Goal: Task Accomplishment & Management: Use online tool/utility

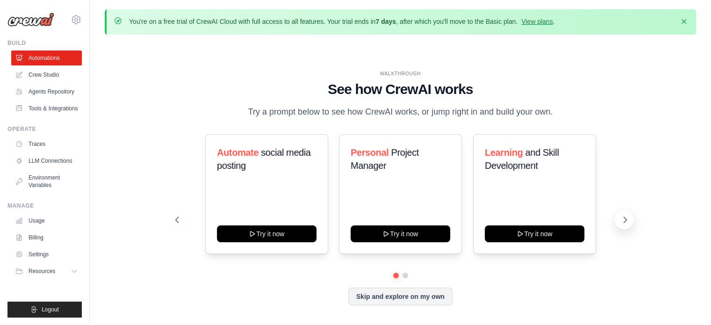
click at [621, 227] on button at bounding box center [623, 219] width 19 height 19
click at [57, 75] on link "Crew Studio" at bounding box center [47, 74] width 71 height 15
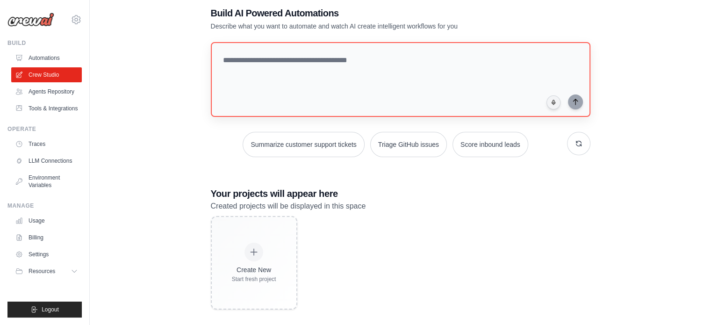
scroll to position [52, 0]
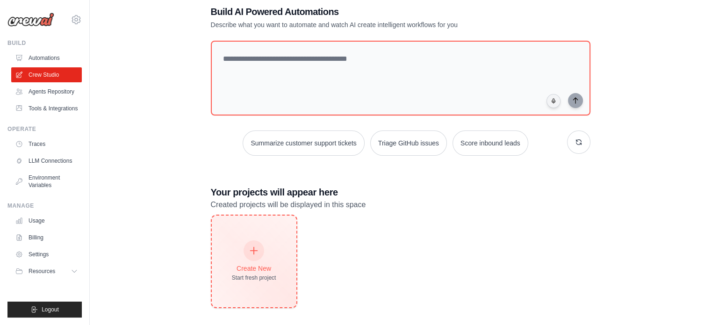
click at [257, 250] on icon at bounding box center [254, 250] width 10 height 10
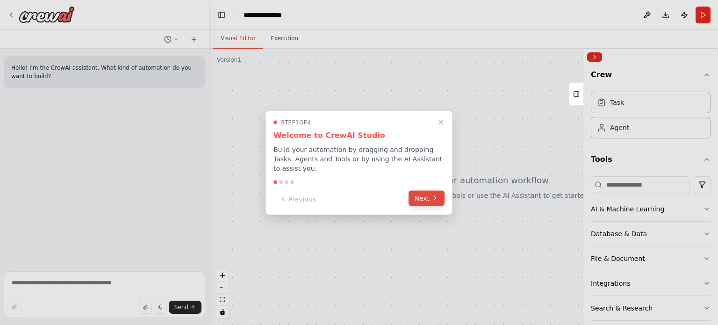
click at [420, 190] on button "Next" at bounding box center [426, 197] width 36 height 15
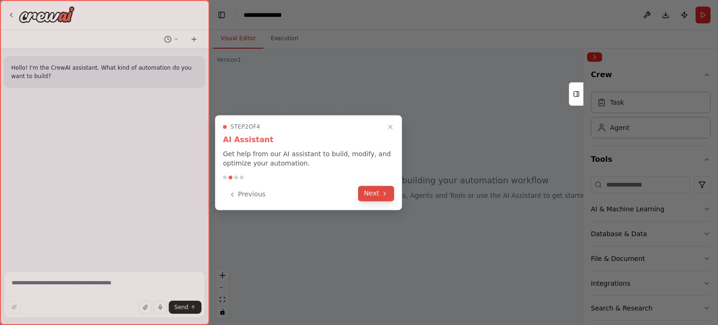
click at [390, 191] on button "Next" at bounding box center [376, 193] width 36 height 15
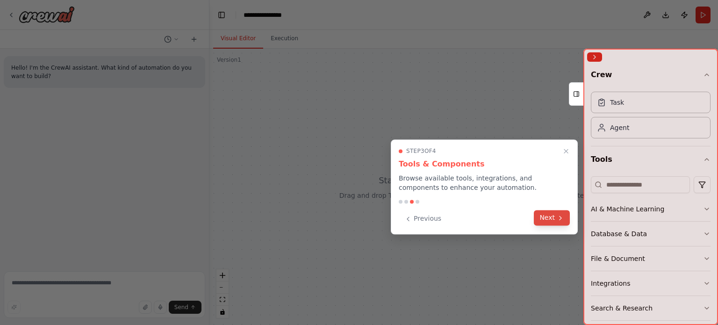
click at [556, 221] on button "Next" at bounding box center [552, 217] width 36 height 15
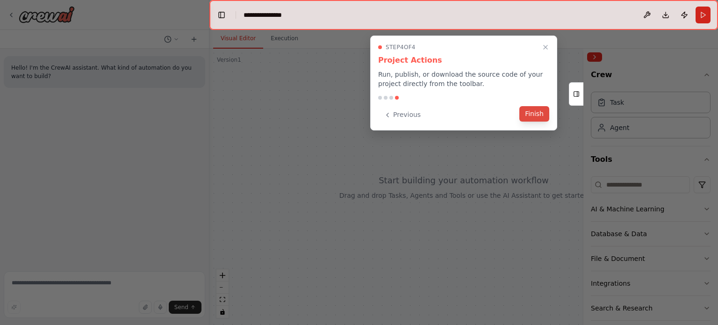
click at [532, 119] on button "Finish" at bounding box center [534, 113] width 30 height 15
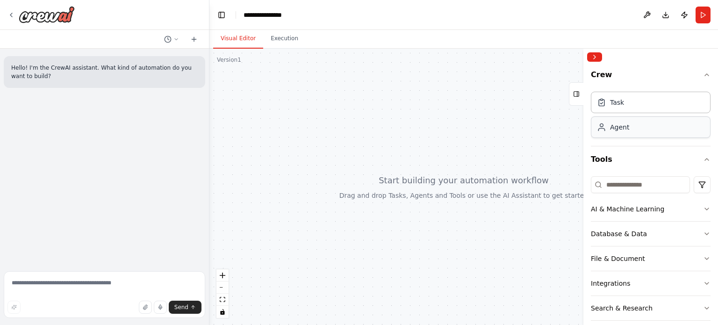
click at [627, 128] on div "Agent" at bounding box center [619, 126] width 19 height 9
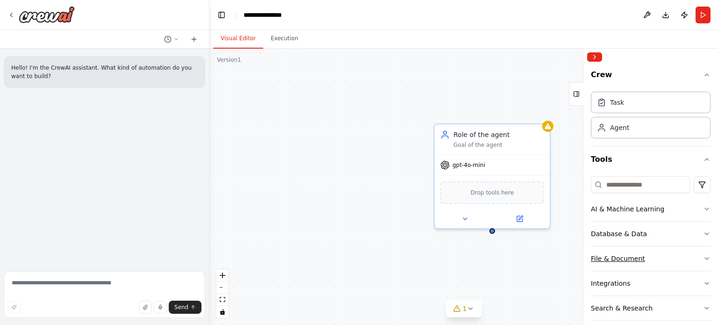
click at [694, 260] on button "File & Document" at bounding box center [651, 258] width 120 height 24
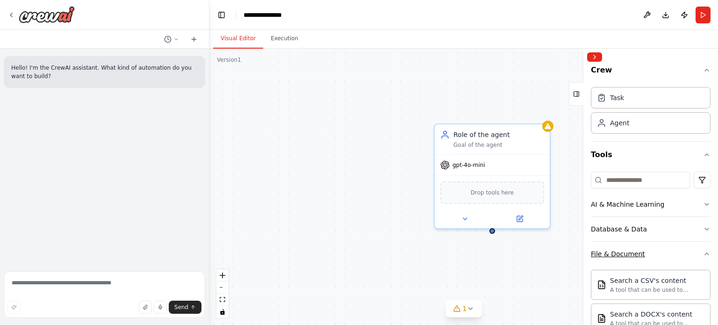
scroll to position [1, 0]
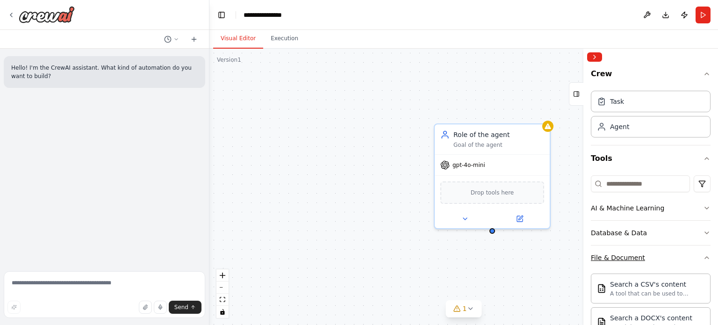
click at [703, 256] on icon "button" at bounding box center [706, 257] width 7 height 7
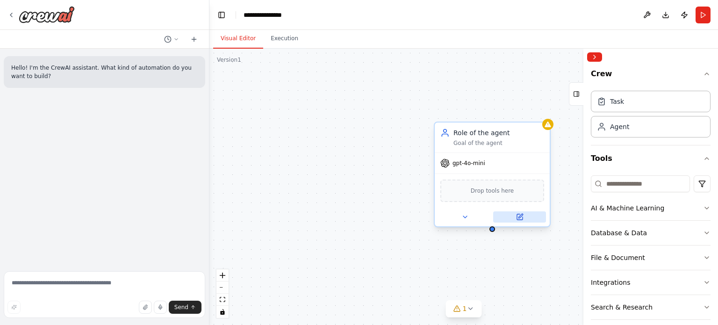
click at [523, 220] on icon at bounding box center [519, 216] width 7 height 7
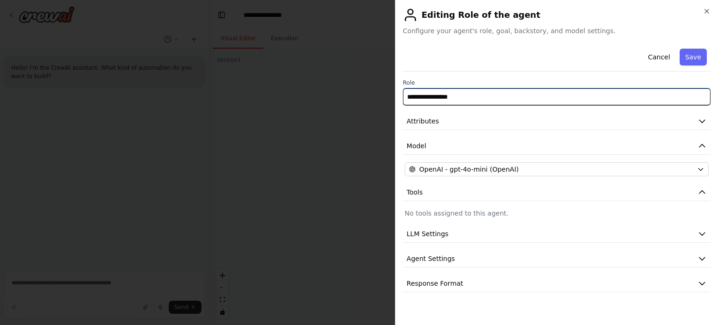
drag, startPoint x: 469, startPoint y: 98, endPoint x: 381, endPoint y: 111, distance: 88.9
click at [381, 111] on body "**********" at bounding box center [359, 162] width 718 height 325
type input "*"
type input "********"
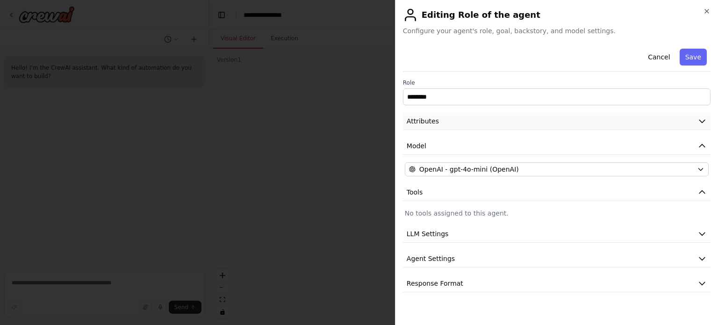
click at [467, 126] on button "Attributes" at bounding box center [556, 121] width 307 height 17
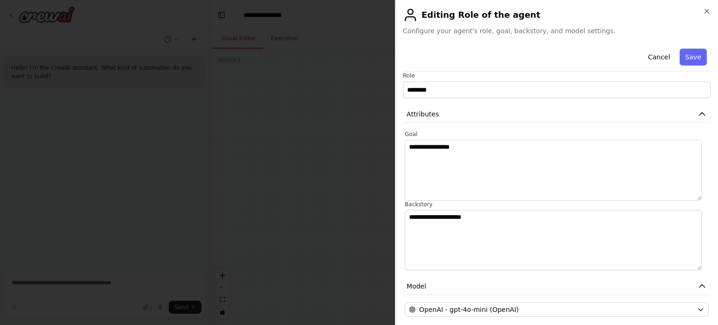
scroll to position [0, 0]
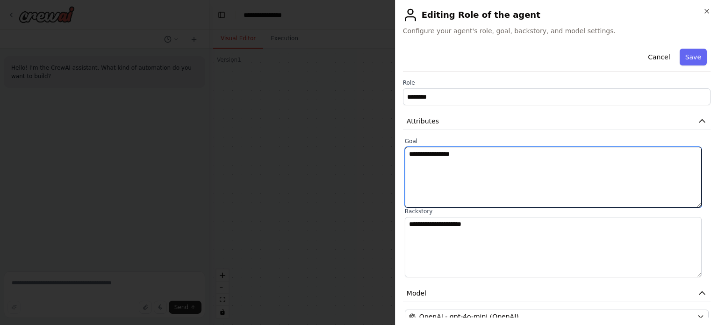
drag, startPoint x: 507, startPoint y: 149, endPoint x: 380, endPoint y: 172, distance: 128.9
click at [380, 172] on body "**********" at bounding box center [359, 162] width 718 height 325
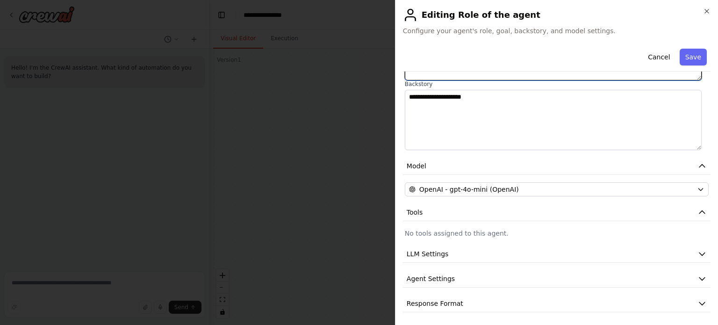
scroll to position [129, 0]
type textarea "**********"
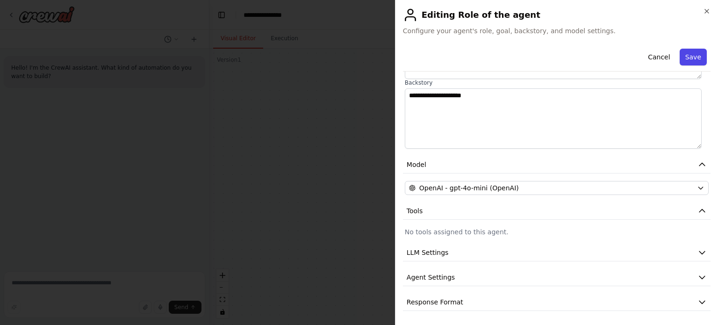
click at [692, 57] on button "Save" at bounding box center [692, 57] width 27 height 17
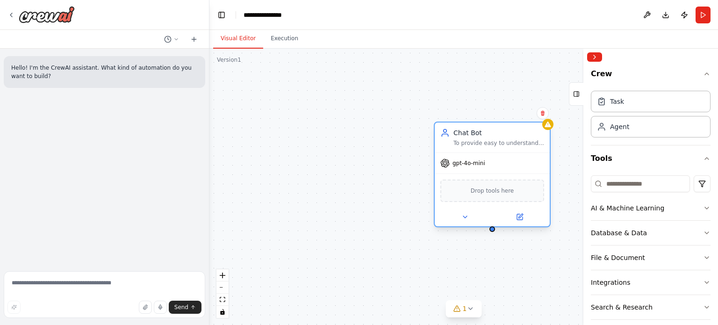
click at [496, 199] on div "Drop tools here" at bounding box center [492, 190] width 104 height 22
click at [617, 211] on div "AI & Machine Learning" at bounding box center [627, 207] width 73 height 9
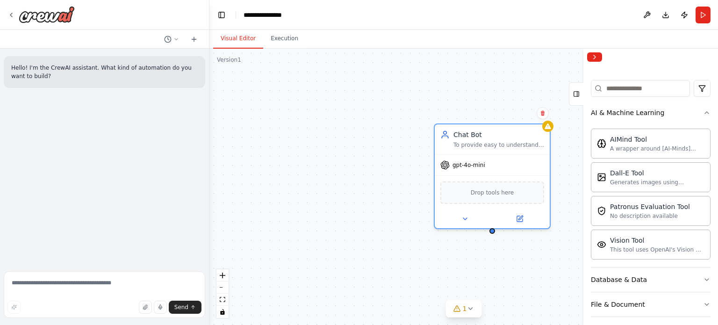
scroll to position [97, 0]
click at [680, 272] on button "Database & Data" at bounding box center [651, 278] width 120 height 24
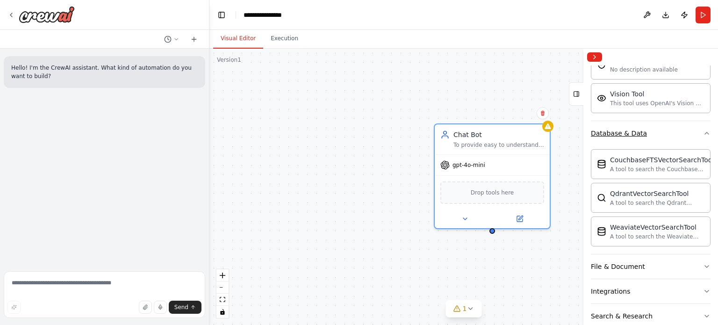
scroll to position [242, 0]
click at [680, 272] on button "File & Document" at bounding box center [651, 267] width 120 height 24
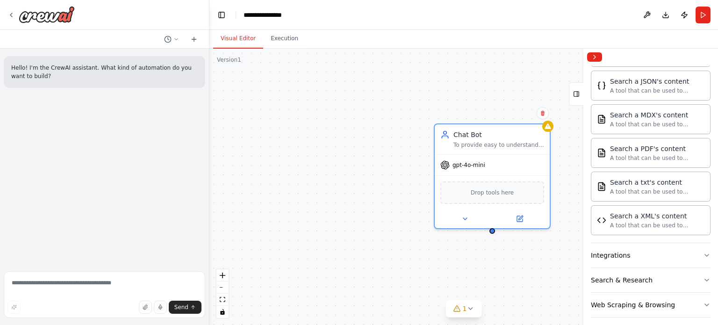
scroll to position [563, 0]
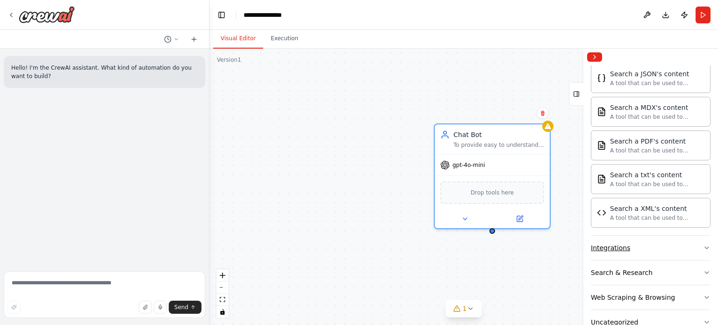
click at [672, 243] on button "Integrations" at bounding box center [651, 248] width 120 height 24
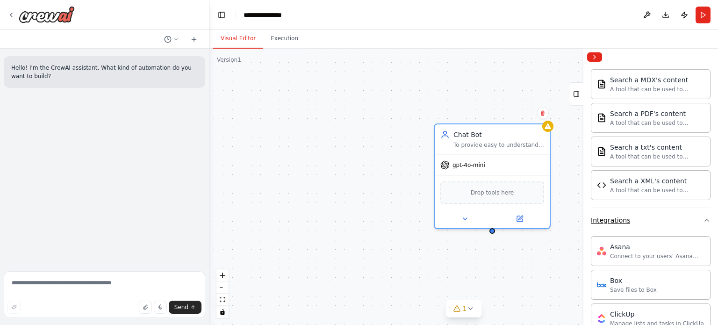
click at [679, 221] on button "Integrations" at bounding box center [651, 220] width 120 height 24
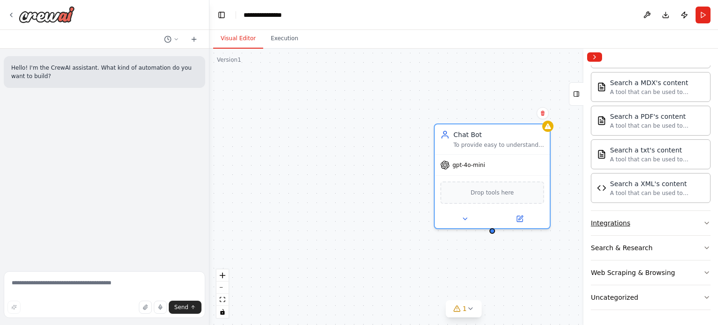
scroll to position [583, 0]
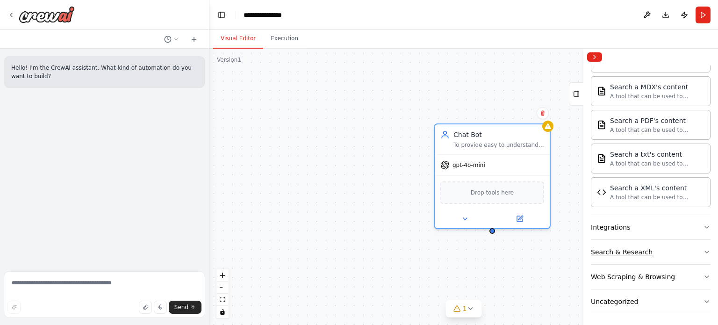
click at [682, 248] on button "Search & Research" at bounding box center [651, 252] width 120 height 24
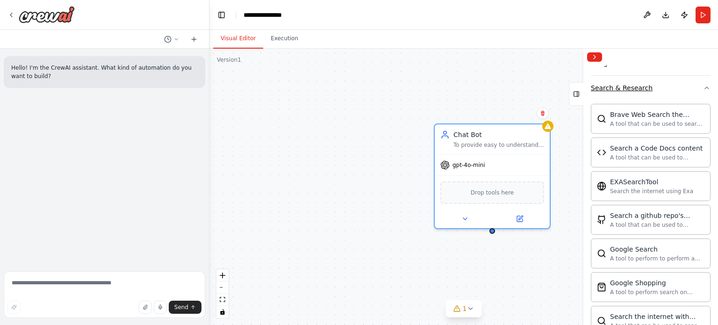
scroll to position [748, 0]
click at [281, 38] on button "Execution" at bounding box center [284, 39] width 43 height 20
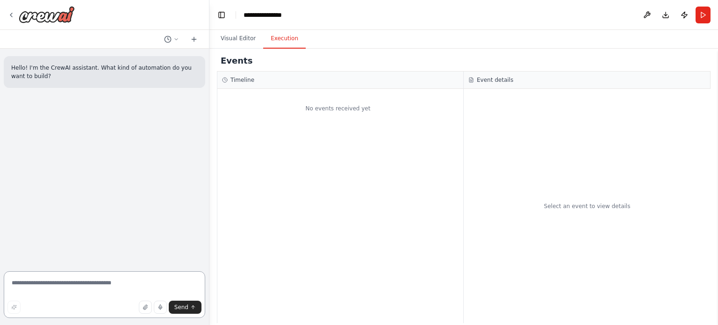
click at [43, 282] on textarea at bounding box center [104, 294] width 201 height 47
type textarea "**********"
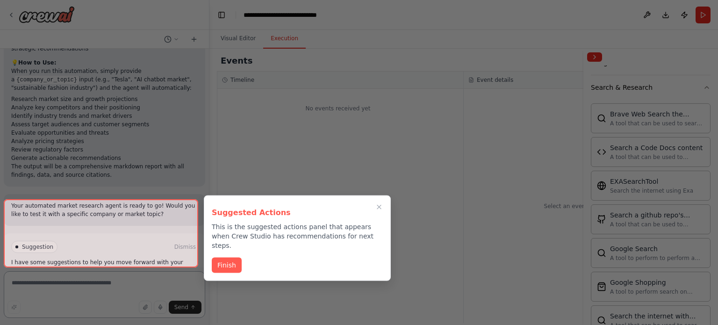
scroll to position [738, 0]
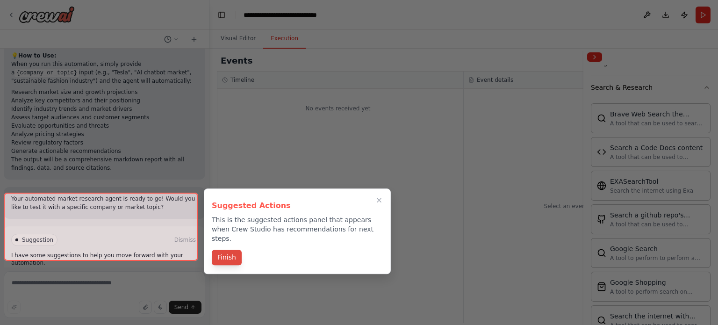
click at [214, 250] on button "Finish" at bounding box center [227, 257] width 30 height 15
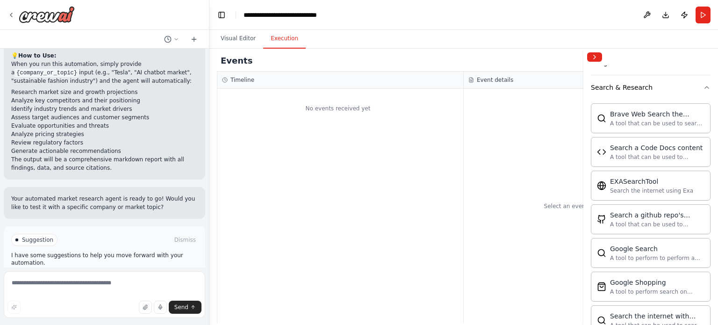
click at [134, 272] on button "Run Automation" at bounding box center [104, 279] width 186 height 15
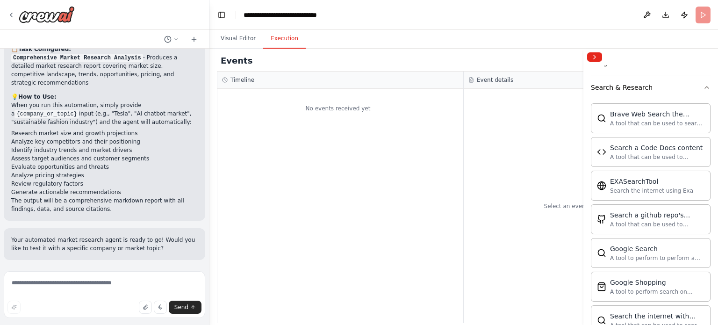
scroll to position [663, 0]
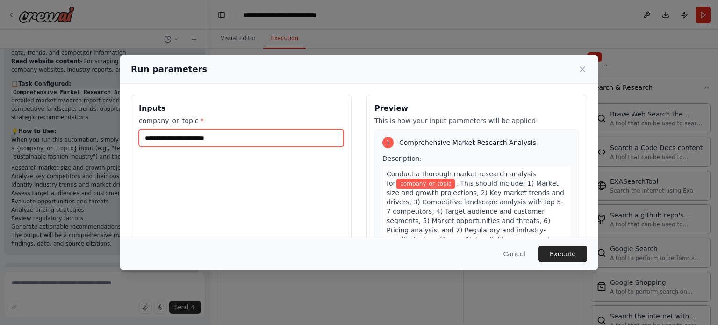
click at [229, 136] on input "company_or_topic *" at bounding box center [241, 138] width 205 height 18
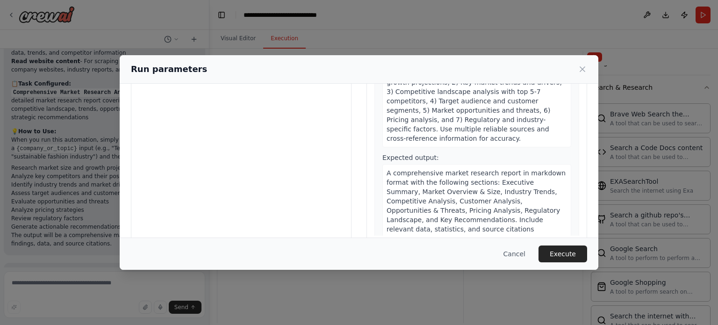
scroll to position [82, 0]
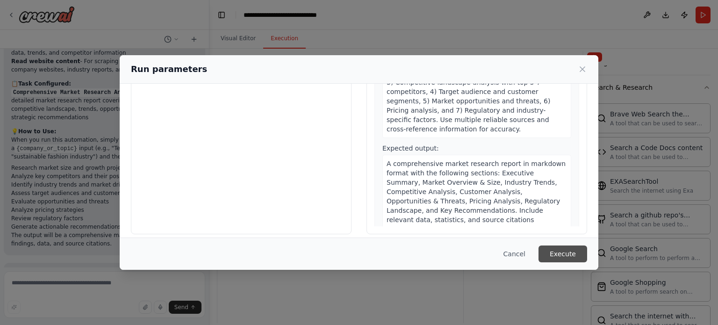
type input "*****"
click at [567, 260] on button "Execute" at bounding box center [562, 253] width 49 height 17
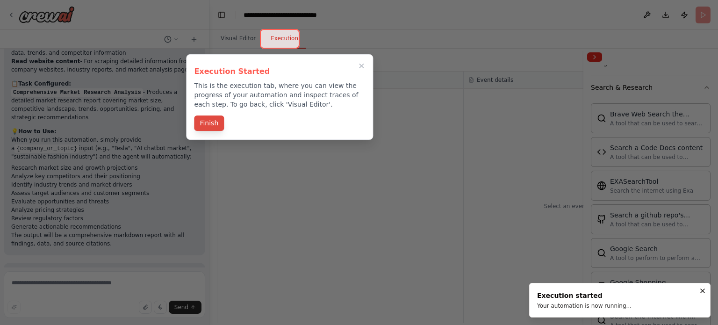
click at [211, 124] on button "Finish" at bounding box center [209, 122] width 30 height 15
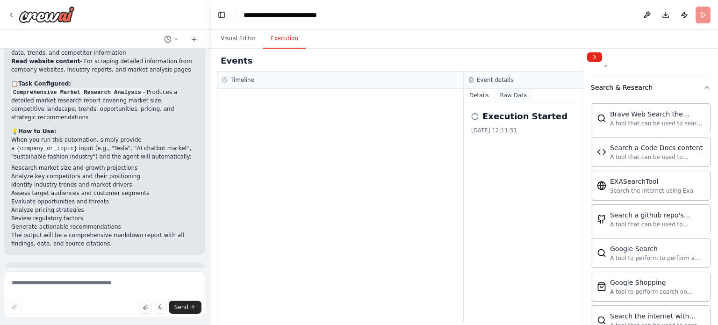
click at [508, 97] on button "Raw Data" at bounding box center [513, 95] width 38 height 13
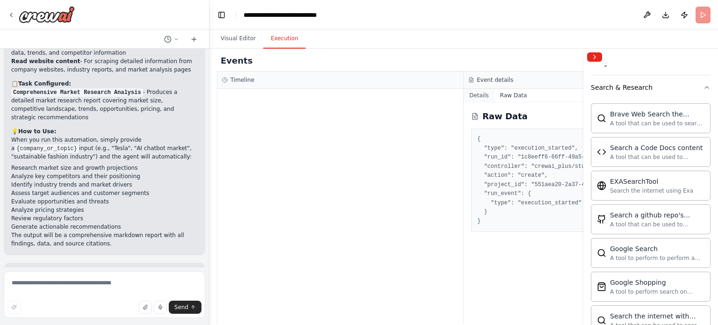
click at [482, 95] on button "Details" at bounding box center [479, 95] width 31 height 13
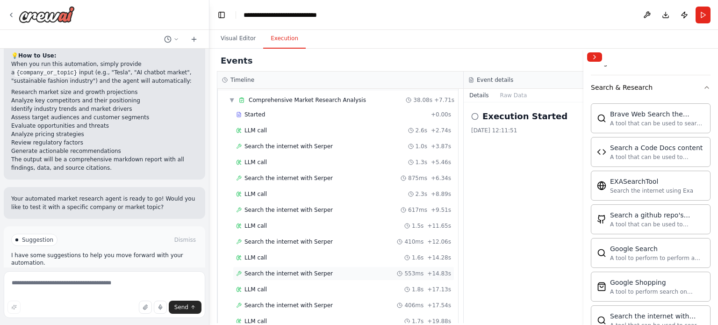
scroll to position [0, 0]
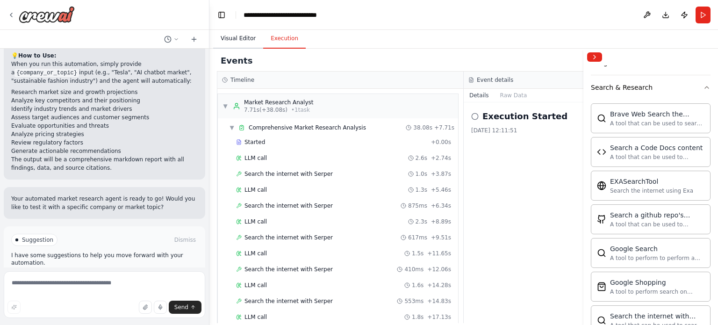
click at [236, 31] on button "Visual Editor" at bounding box center [238, 39] width 50 height 20
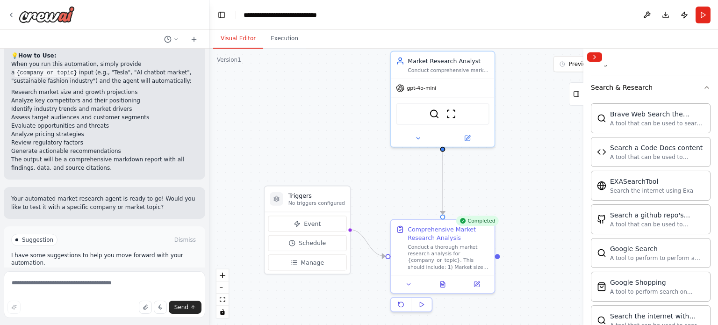
drag, startPoint x: 333, startPoint y: 172, endPoint x: 335, endPoint y: 123, distance: 49.1
click at [335, 123] on div ".deletable-edge-delete-btn { width: 20px; height: 20px; border: 0px solid #ffff…" at bounding box center [463, 187] width 508 height 276
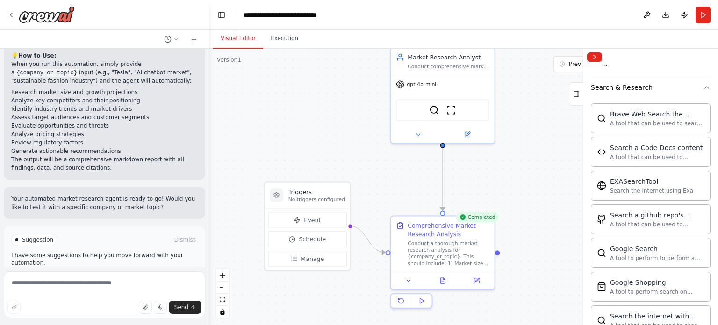
click at [277, 50] on div ".deletable-edge-delete-btn { width: 20px; height: 20px; border: 0px solid #ffff…" at bounding box center [463, 187] width 508 height 276
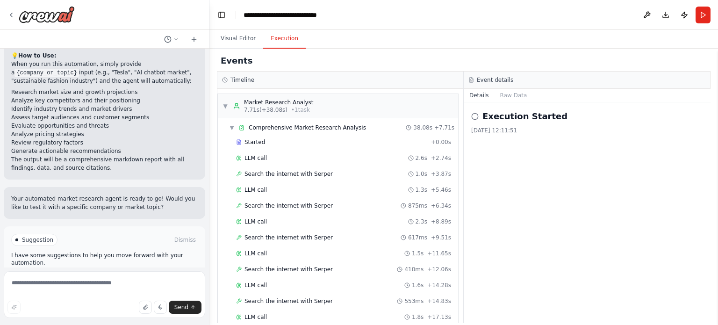
click at [279, 42] on button "Execution" at bounding box center [284, 39] width 43 height 20
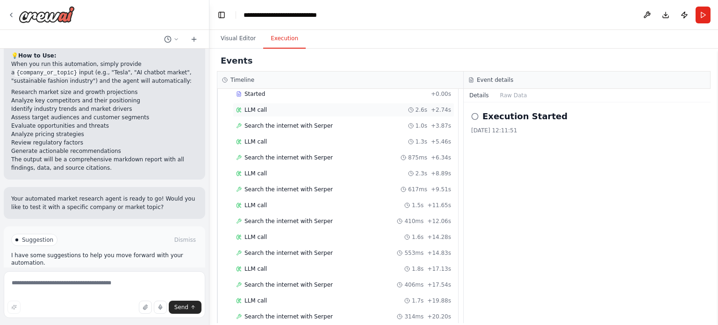
scroll to position [49, 0]
click at [178, 42] on button at bounding box center [171, 39] width 22 height 11
click at [178, 43] on div at bounding box center [104, 162] width 209 height 325
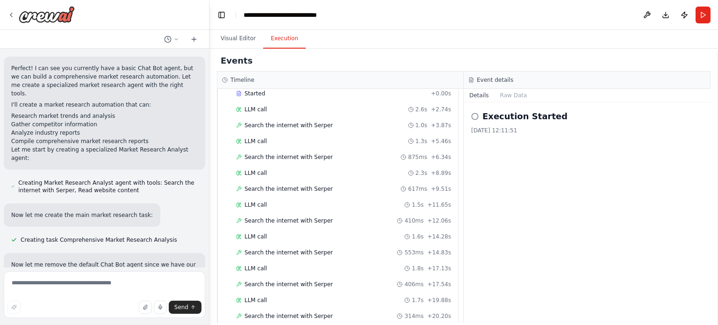
scroll to position [237, 0]
